Goal: Understand process/instructions: Learn how to perform a task or action

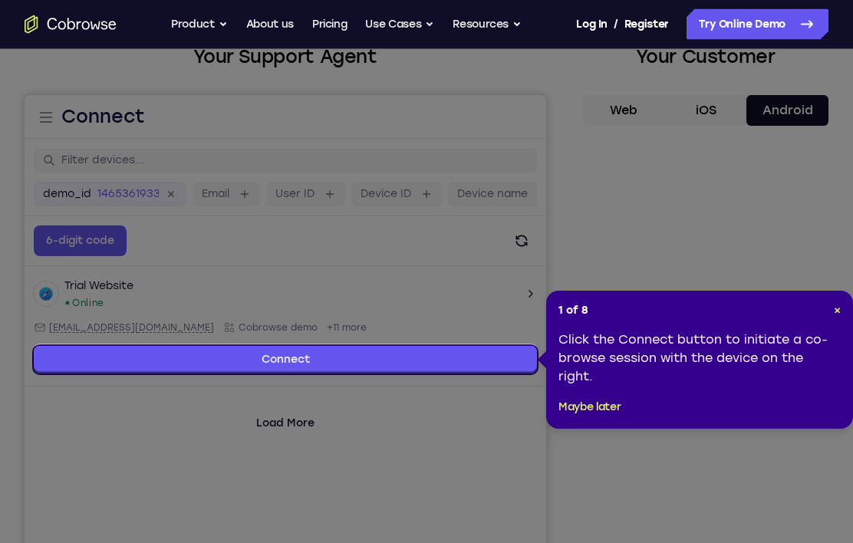
scroll to position [107, 0]
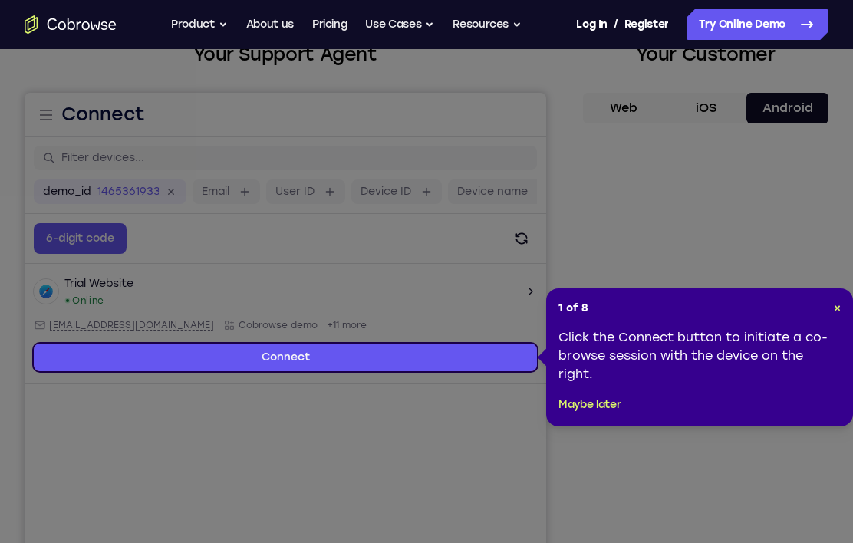
click at [835, 312] on span "×" at bounding box center [837, 308] width 7 height 13
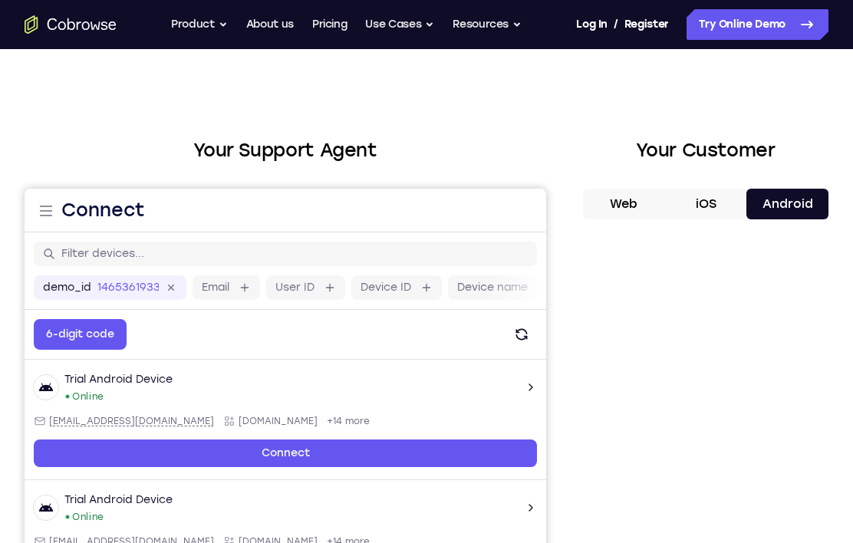
scroll to position [0, 0]
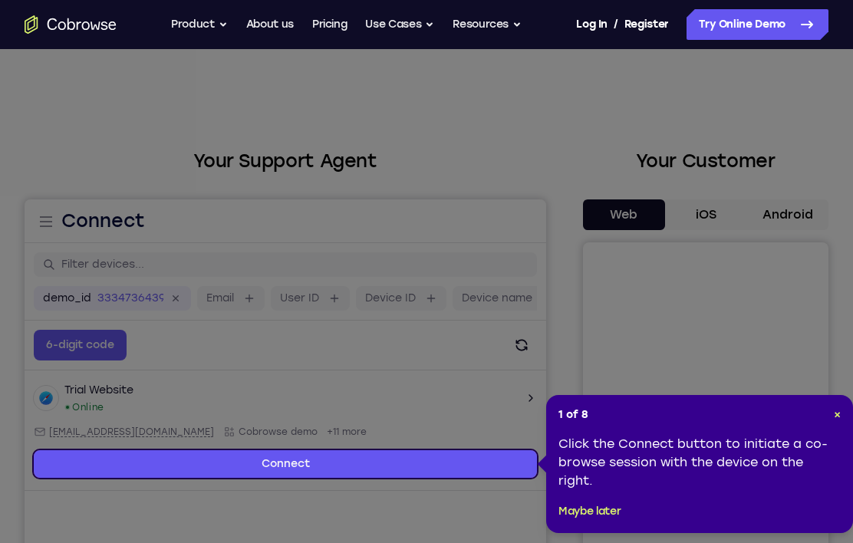
click at [840, 417] on span "×" at bounding box center [837, 414] width 7 height 13
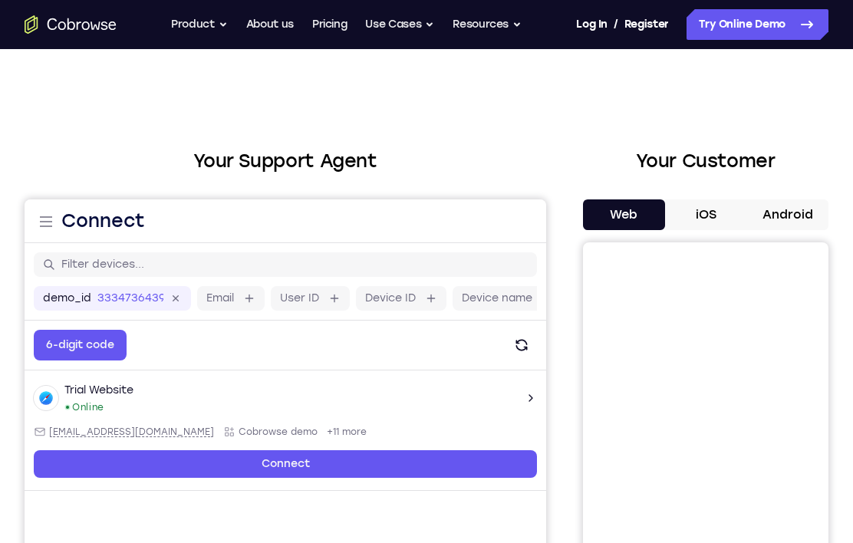
click at [806, 215] on button "Android" at bounding box center [788, 215] width 82 height 31
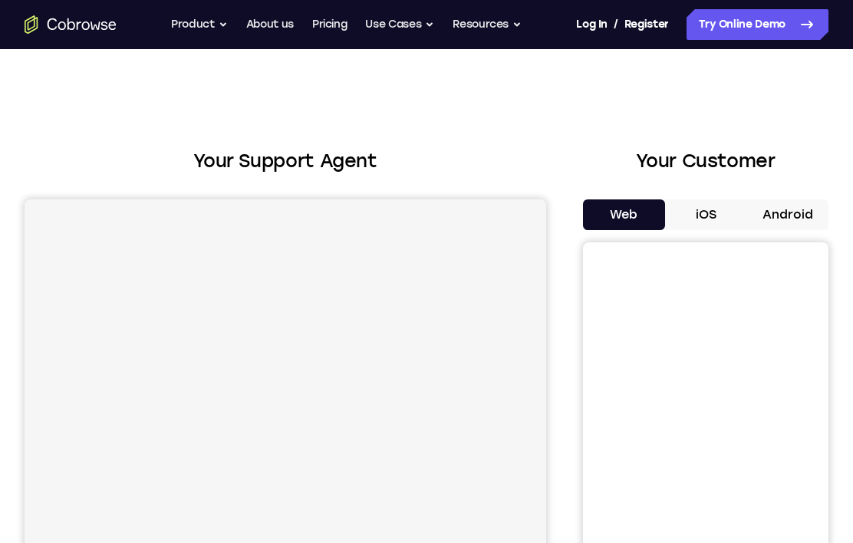
click at [791, 223] on button "Android" at bounding box center [788, 215] width 82 height 31
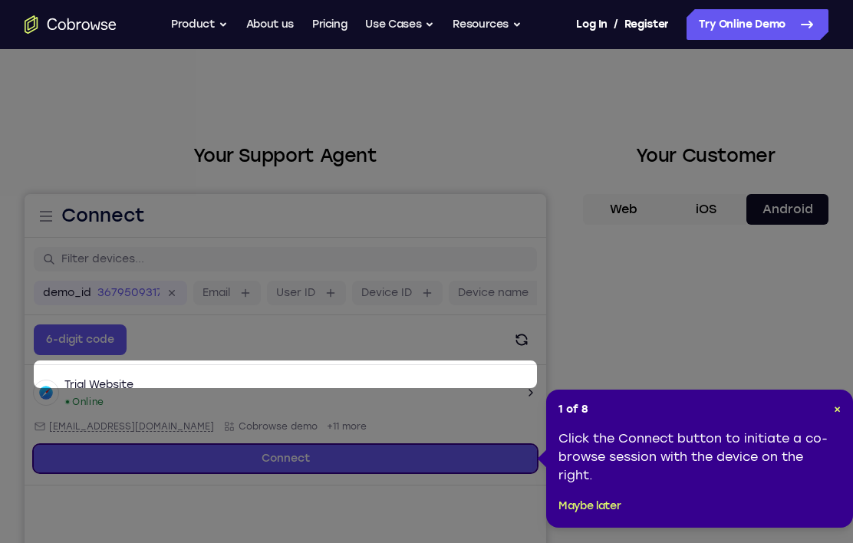
scroll to position [2, 0]
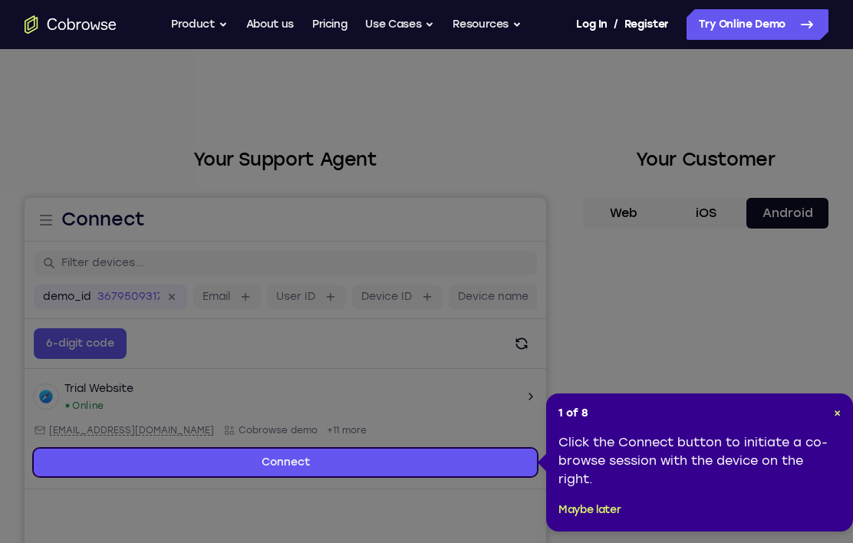
click at [844, 408] on div "1 of 8 × Click the Connect button to initiate a co-browse session with the devi…" at bounding box center [699, 463] width 307 height 138
click at [848, 411] on div "1 of 8 × Click the Connect button to initiate a co-browse session with the devi…" at bounding box center [699, 463] width 307 height 138
click at [837, 411] on span "×" at bounding box center [837, 413] width 7 height 13
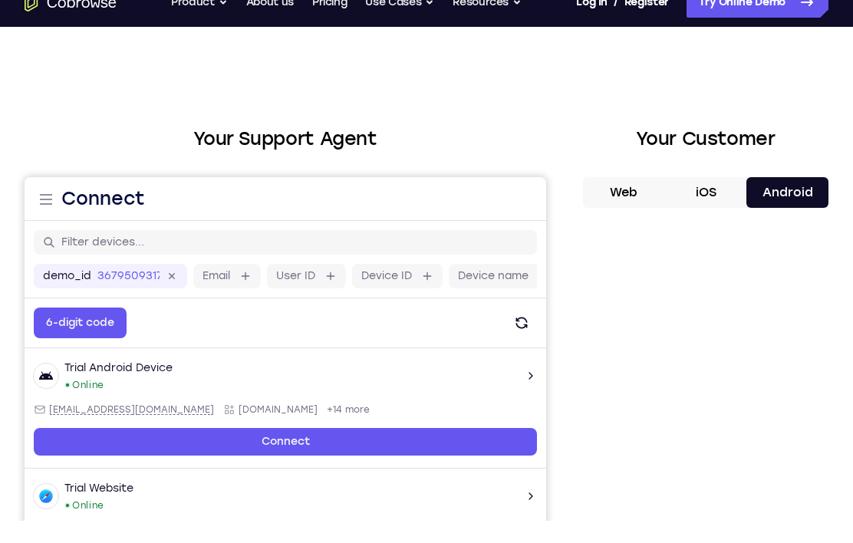
scroll to position [23, 0]
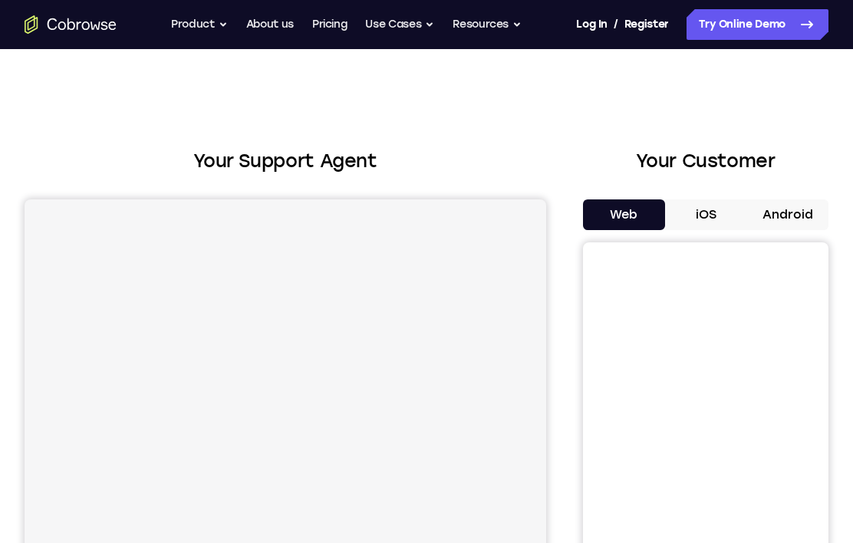
click at [783, 211] on button "Android" at bounding box center [788, 215] width 82 height 31
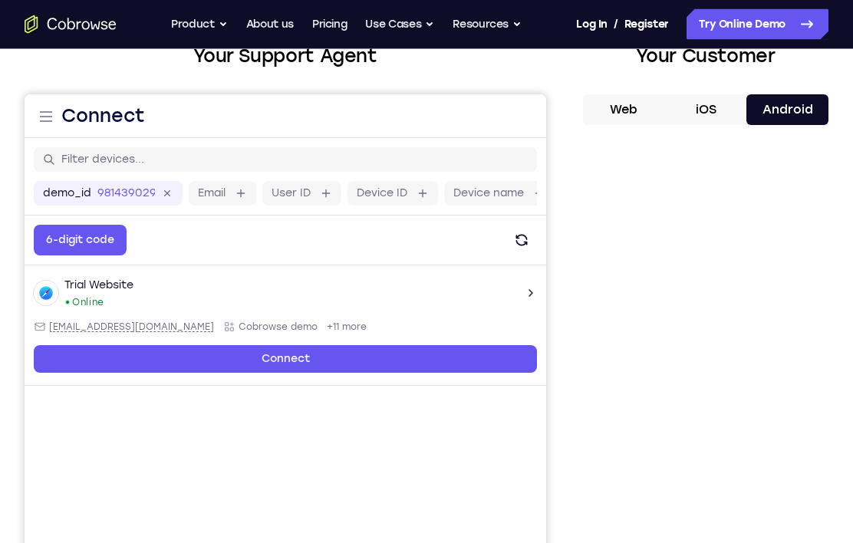
scroll to position [105, 0]
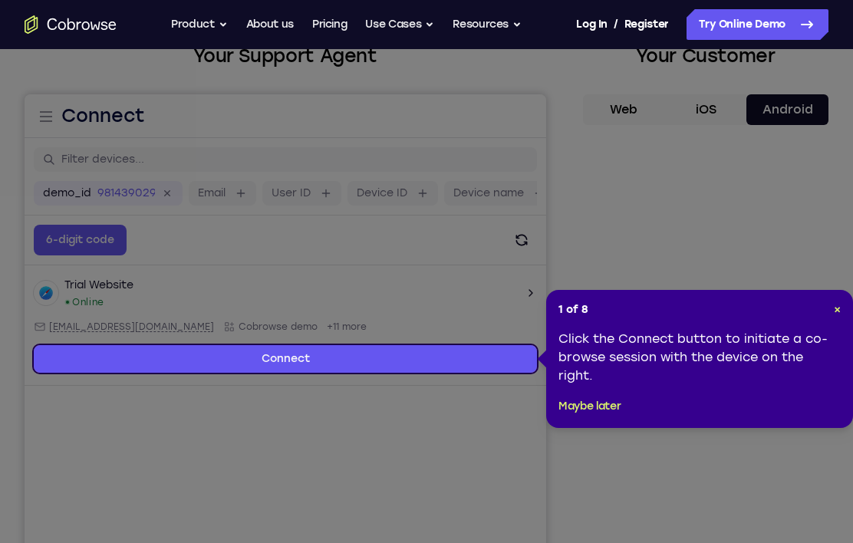
click at [836, 309] on span "×" at bounding box center [837, 309] width 7 height 13
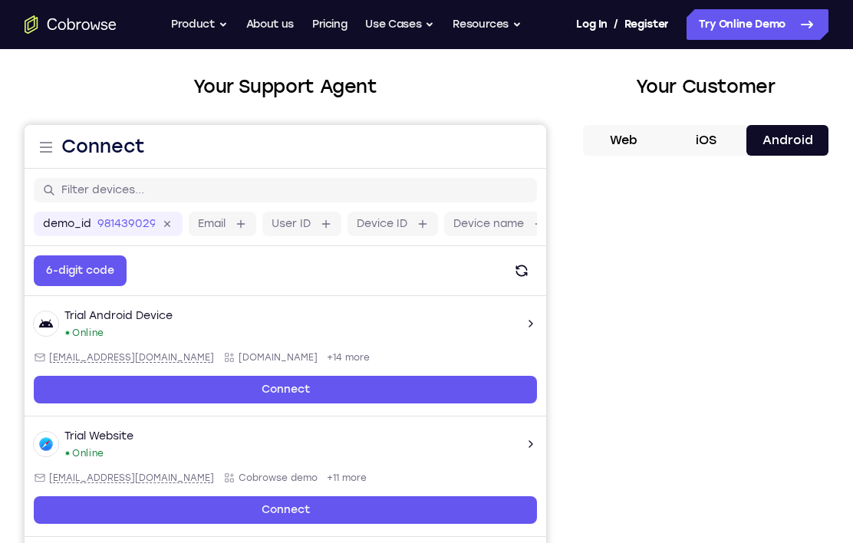
scroll to position [0, 0]
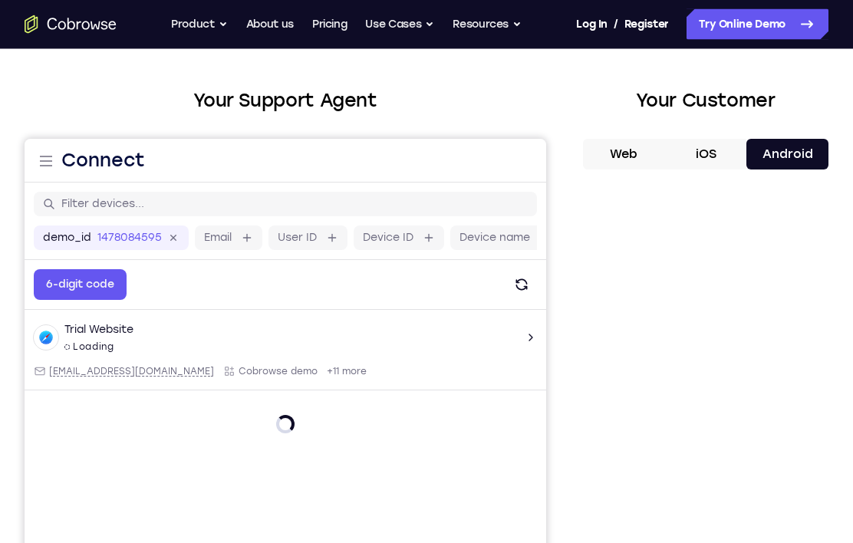
scroll to position [94, 0]
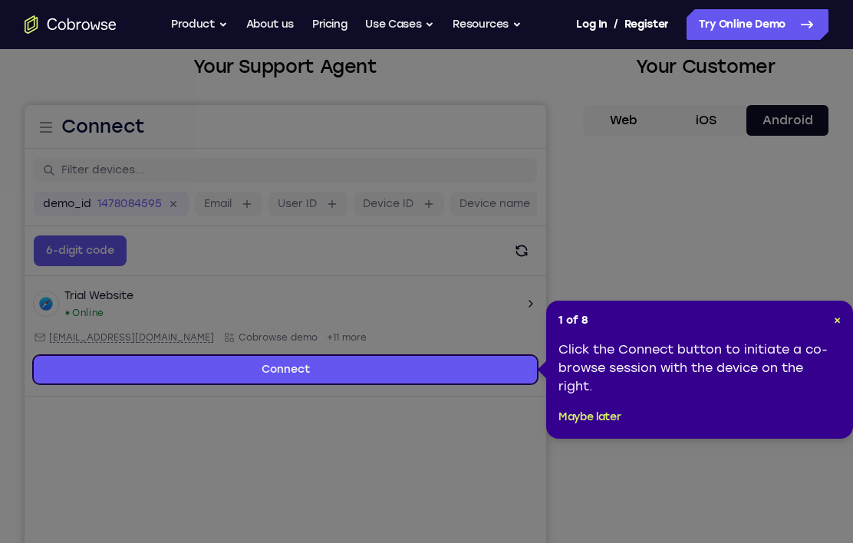
click at [847, 318] on div "1 of 8 × Click the Connect button to initiate a co-browse session with the devi…" at bounding box center [699, 370] width 307 height 138
click at [840, 324] on span "×" at bounding box center [837, 320] width 7 height 13
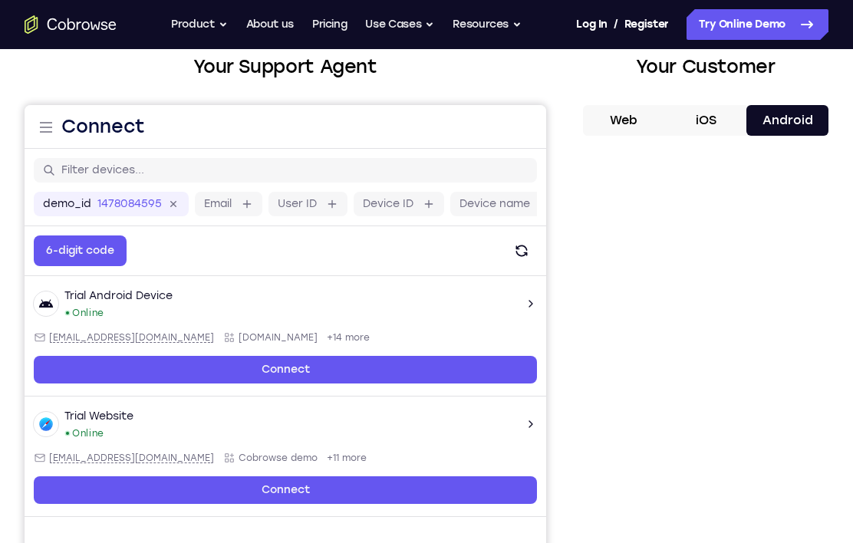
click at [809, 117] on button "Android" at bounding box center [788, 120] width 82 height 31
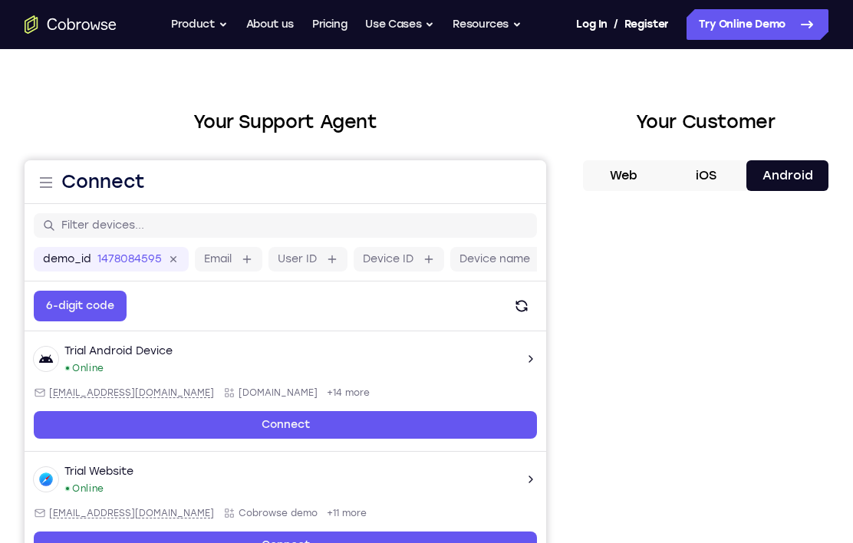
scroll to position [0, 0]
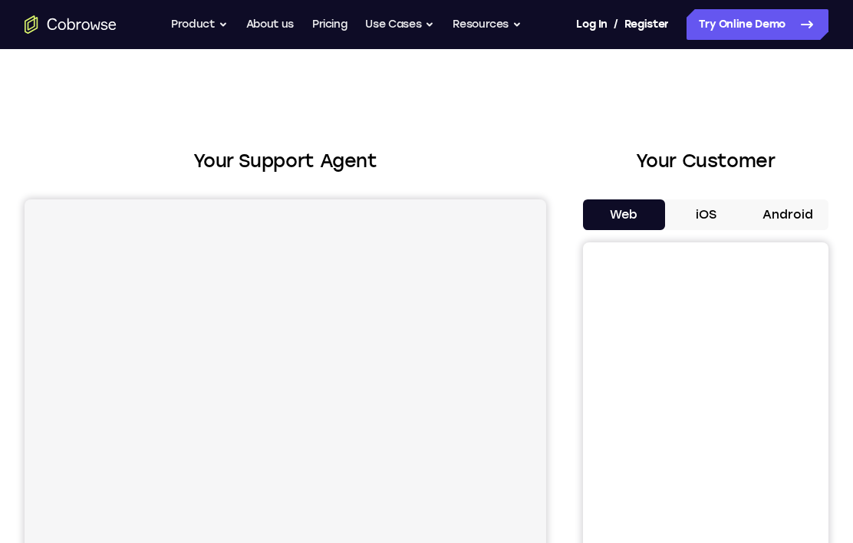
click at [792, 206] on button "Android" at bounding box center [788, 215] width 82 height 31
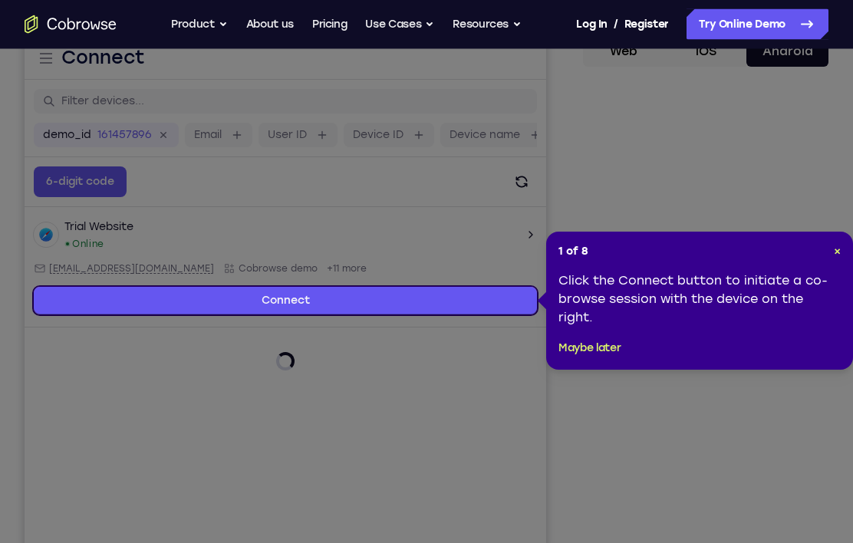
scroll to position [163, 0]
click at [834, 256] on span "×" at bounding box center [837, 251] width 7 height 13
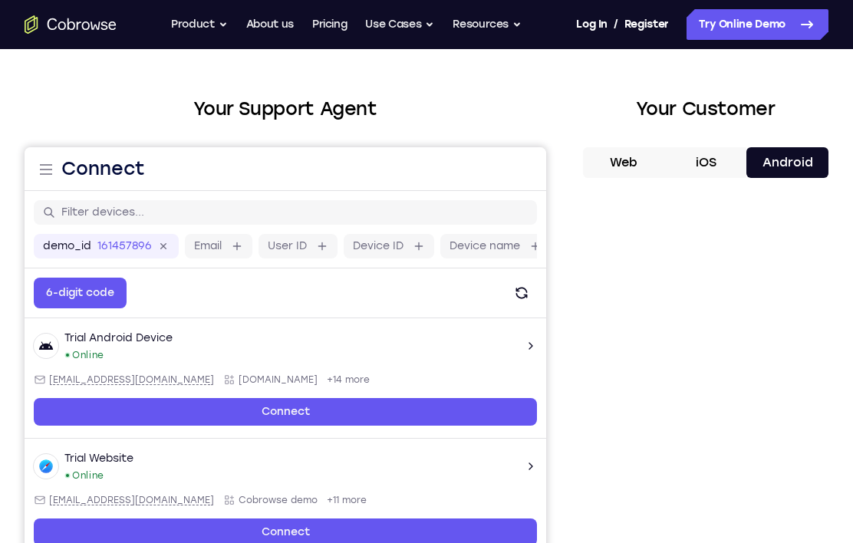
scroll to position [61, 0]
